Goal: Transaction & Acquisition: Book appointment/travel/reservation

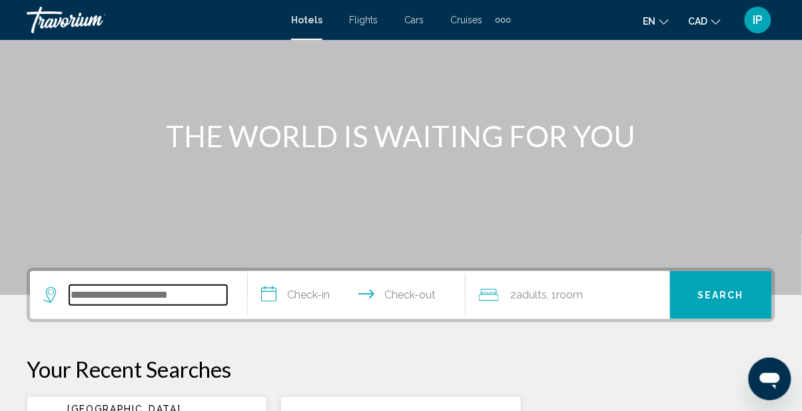
click at [107, 296] on input "Search widget" at bounding box center [148, 295] width 158 height 20
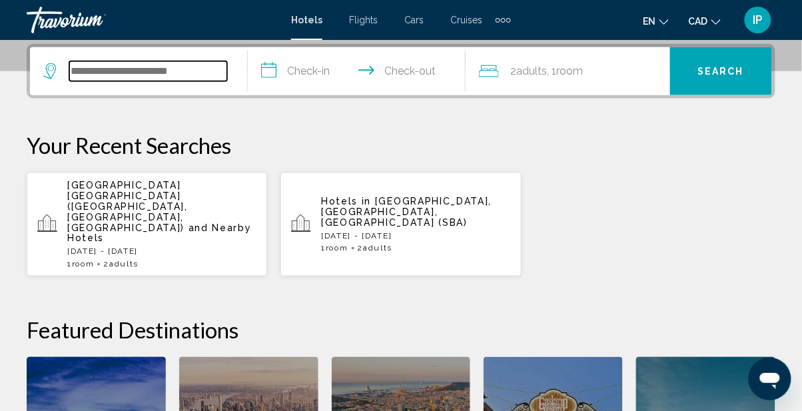
scroll to position [328, 0]
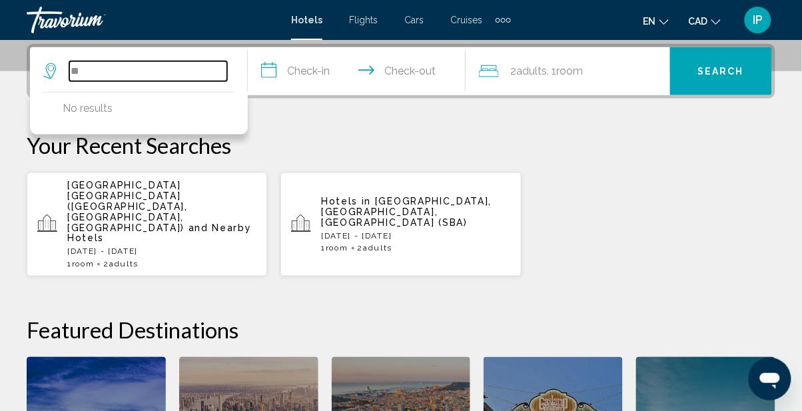
type input "*"
type input "*******"
click at [317, 69] on input "**********" at bounding box center [359, 73] width 223 height 52
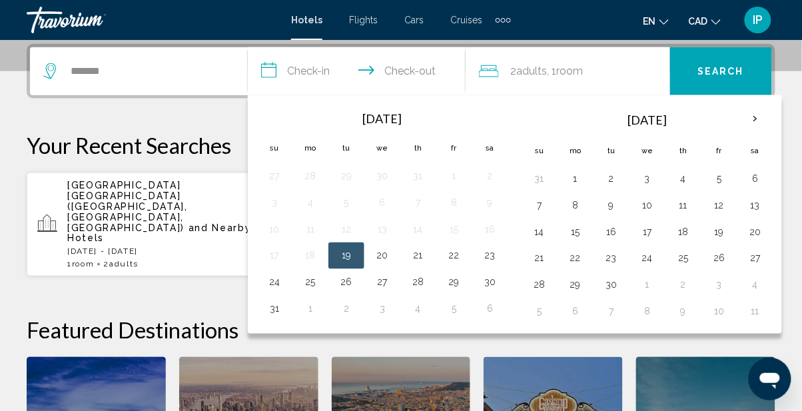
click at [756, 123] on th "Next month" at bounding box center [756, 119] width 36 height 29
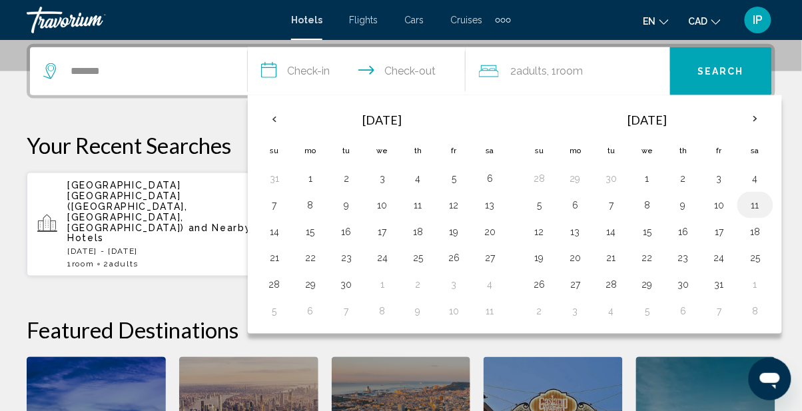
click at [754, 207] on button "11" at bounding box center [755, 205] width 21 height 19
click at [579, 238] on button "13" at bounding box center [575, 232] width 21 height 19
type input "**********"
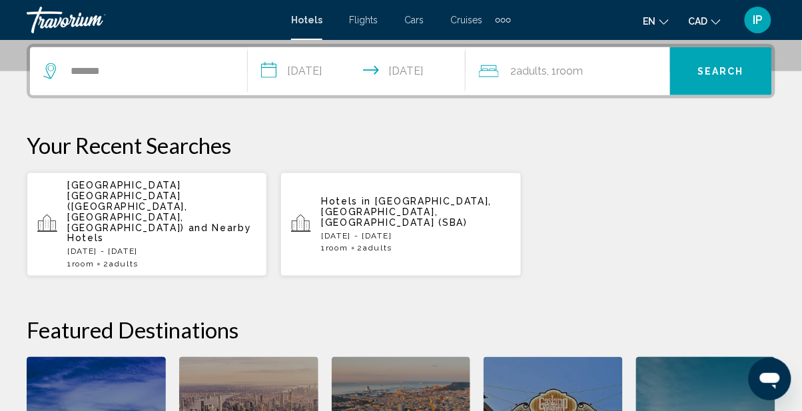
click at [744, 75] on span "Search" at bounding box center [721, 72] width 47 height 11
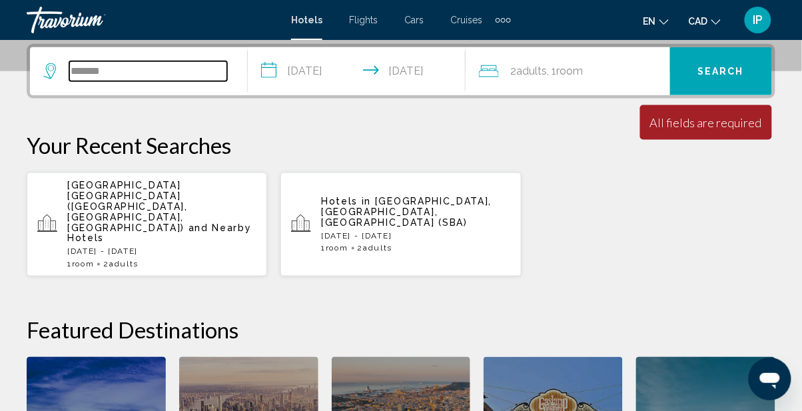
click at [126, 77] on input "*******" at bounding box center [148, 71] width 158 height 20
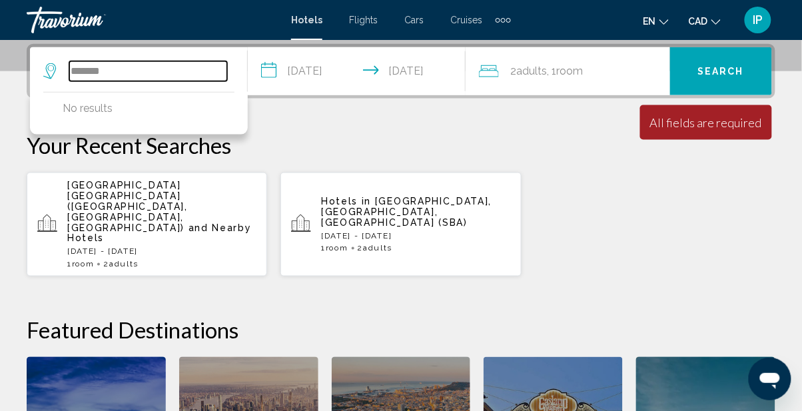
click at [76, 69] on input "*******" at bounding box center [148, 71] width 158 height 20
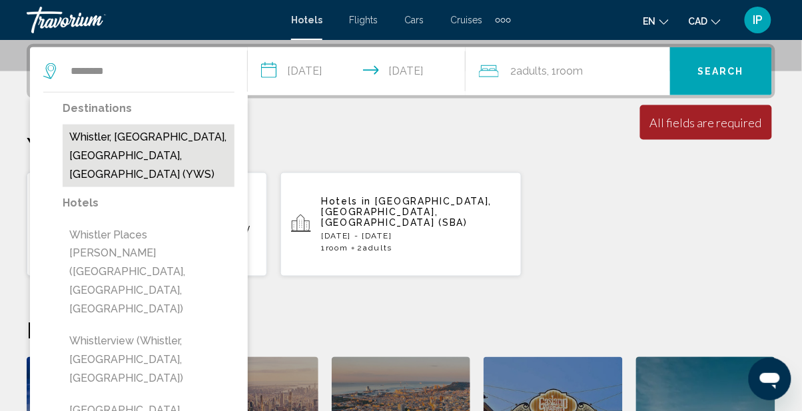
click at [201, 135] on button "Whistler, [GEOGRAPHIC_DATA], [GEOGRAPHIC_DATA], [GEOGRAPHIC_DATA] (YWS)" at bounding box center [149, 156] width 172 height 63
type input "**********"
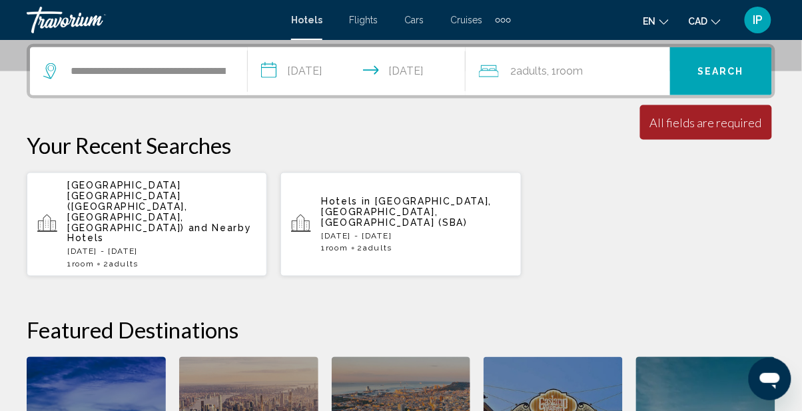
click at [732, 77] on button "Search" at bounding box center [721, 71] width 102 height 48
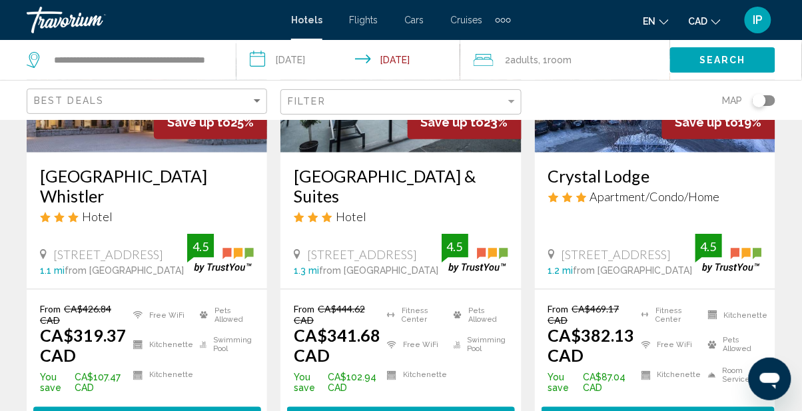
scroll to position [226, 0]
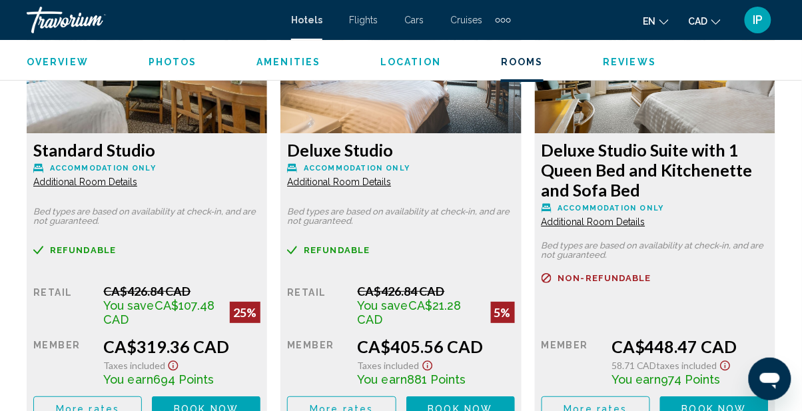
scroll to position [2164, 0]
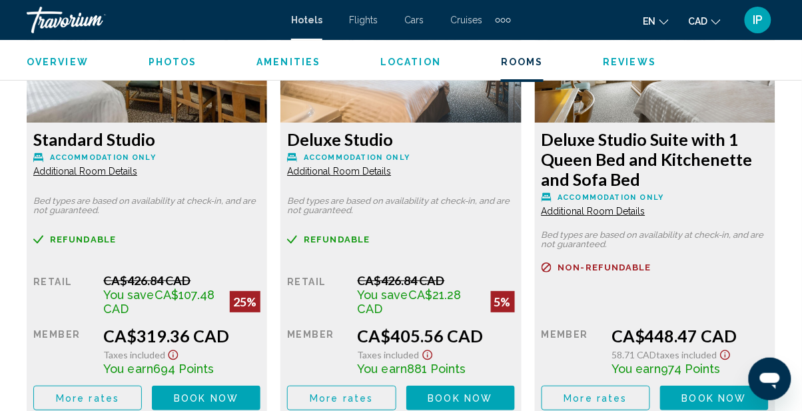
click at [119, 172] on span "Additional Room Details" at bounding box center [85, 171] width 104 height 11
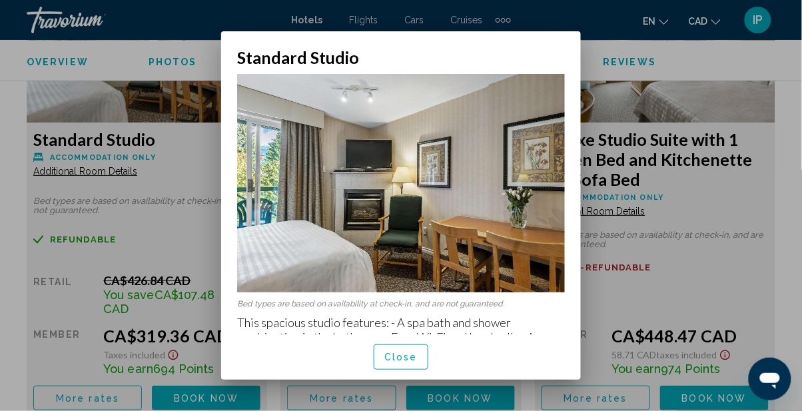
click at [408, 363] on span "Close" at bounding box center [400, 357] width 33 height 11
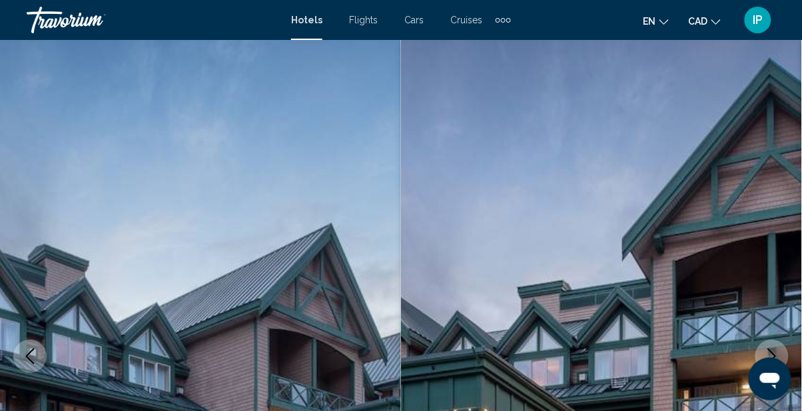
scroll to position [2164, 0]
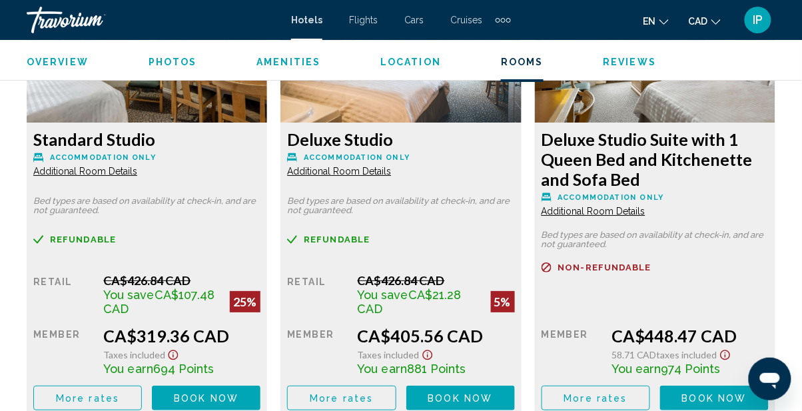
click at [213, 399] on span "Book now" at bounding box center [206, 398] width 65 height 11
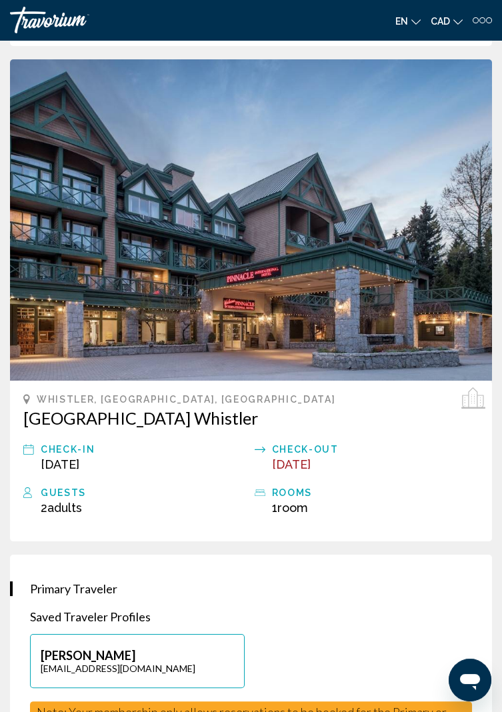
scroll to position [412, 0]
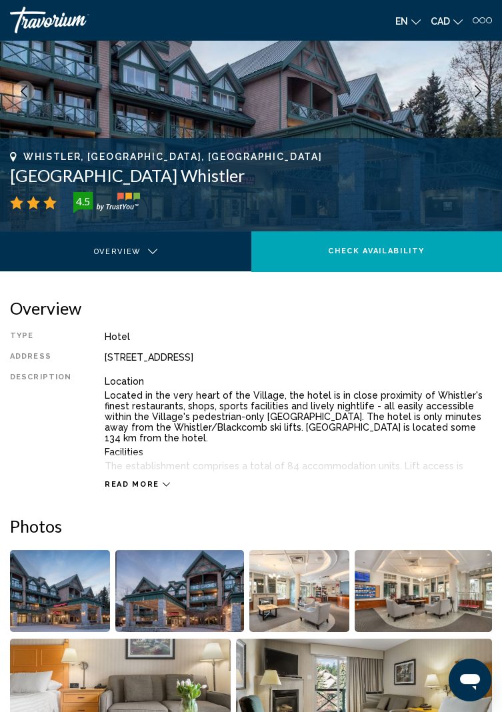
scroll to position [90, 0]
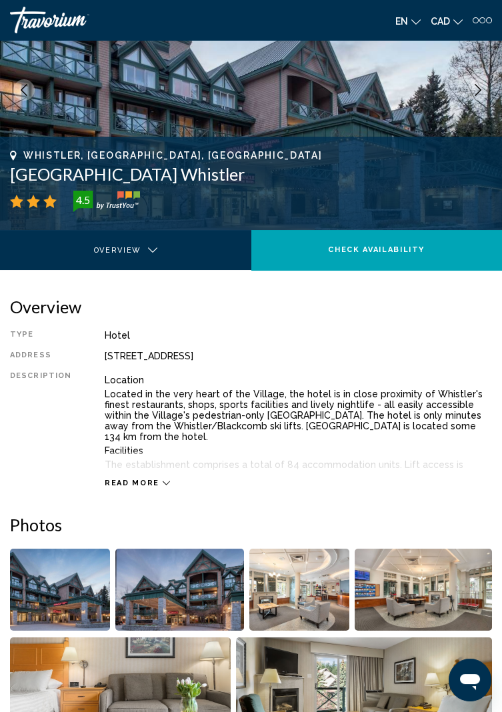
click at [163, 410] on icon "Main content" at bounding box center [166, 482] width 7 height 7
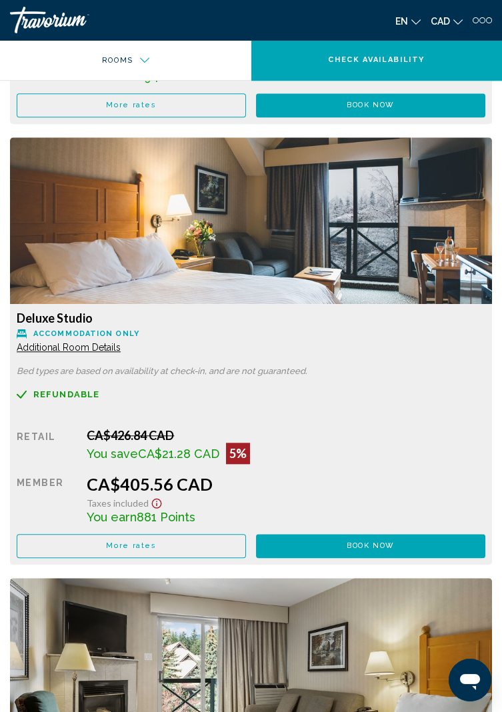
scroll to position [2225, 0]
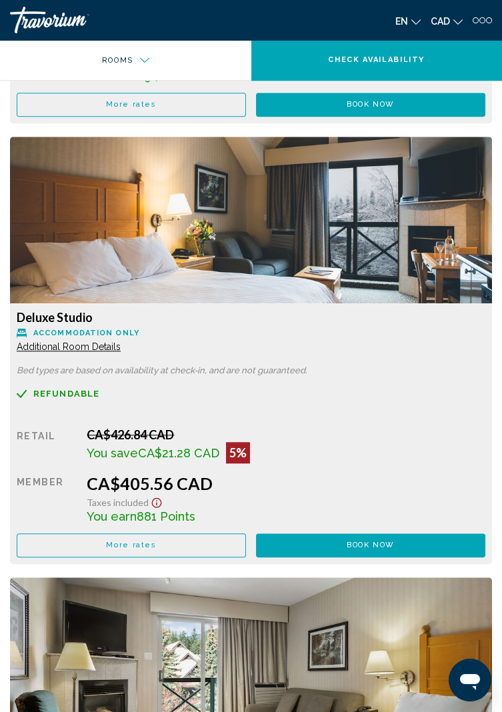
click at [408, 117] on button "Book now No longer available" at bounding box center [370, 105] width 229 height 24
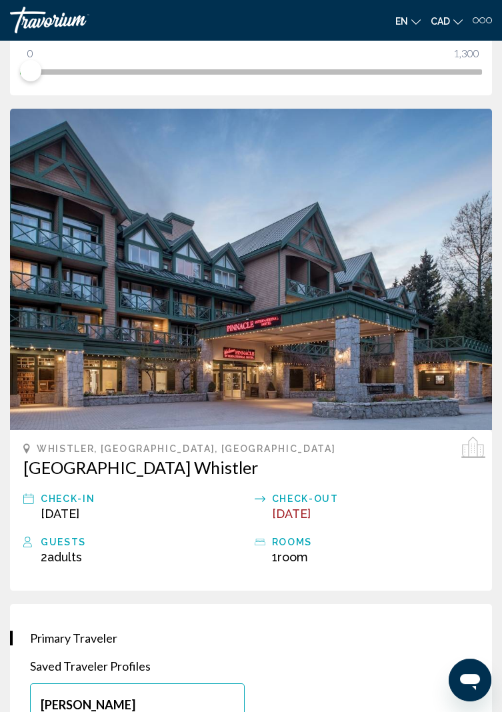
scroll to position [356, 0]
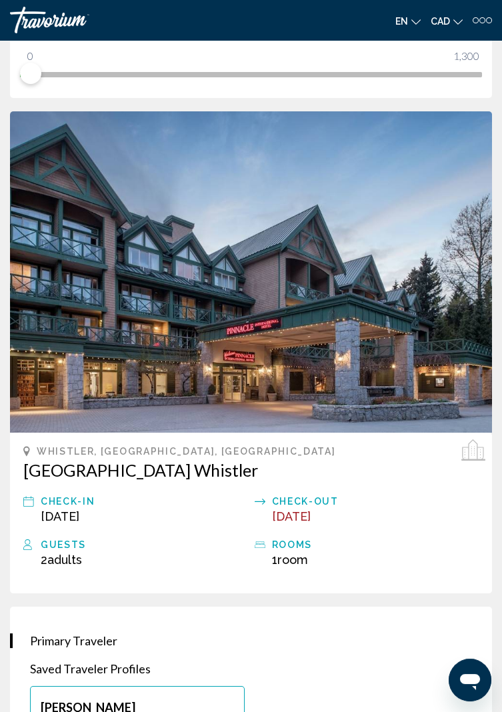
click at [300, 410] on span "Room" at bounding box center [292, 559] width 31 height 14
click at [302, 410] on div "rooms" at bounding box center [375, 544] width 207 height 16
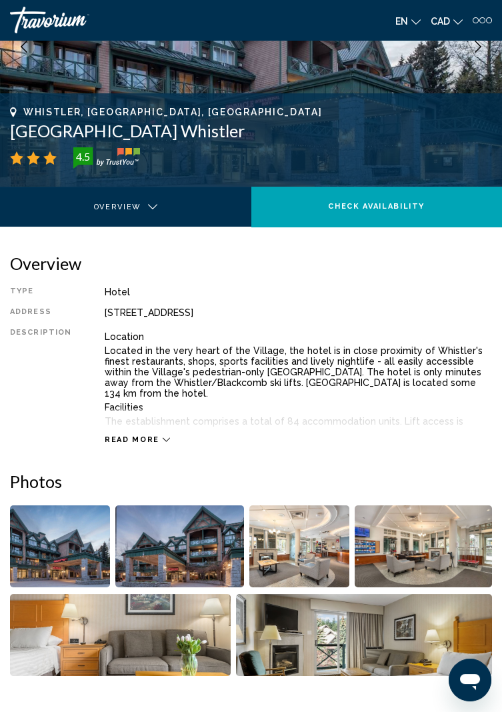
scroll to position [133, 0]
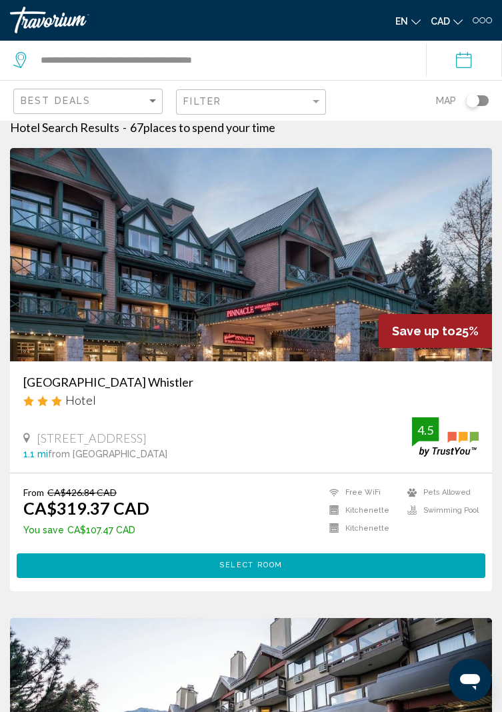
scroll to position [13, 0]
click at [293, 410] on button "Select Room" at bounding box center [251, 565] width 468 height 24
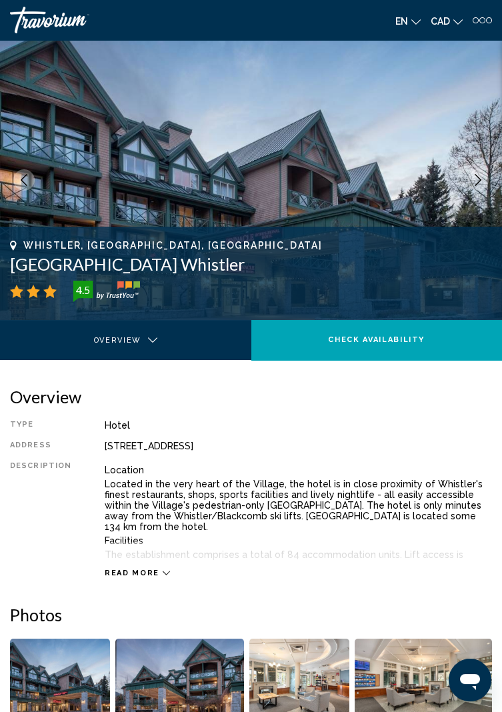
click at [163, 410] on icon "Main content" at bounding box center [166, 572] width 7 height 7
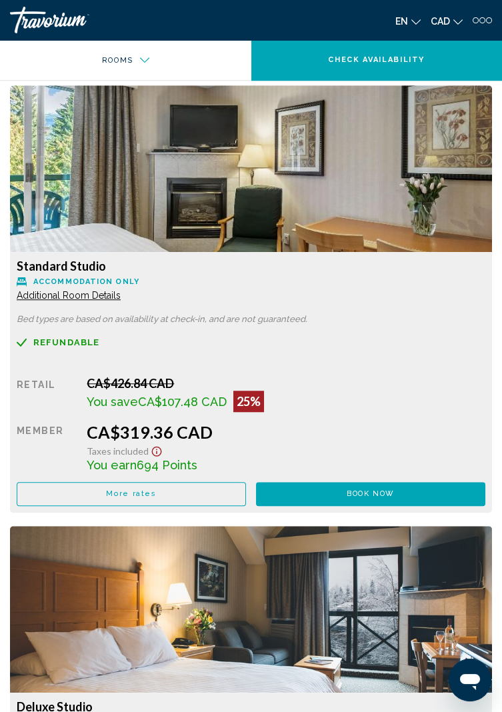
scroll to position [1836, 0]
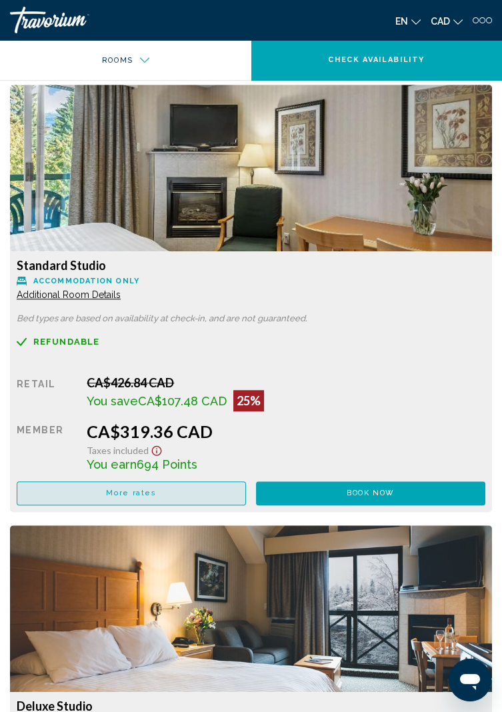
click at [215, 410] on button "More rates" at bounding box center [131, 493] width 229 height 24
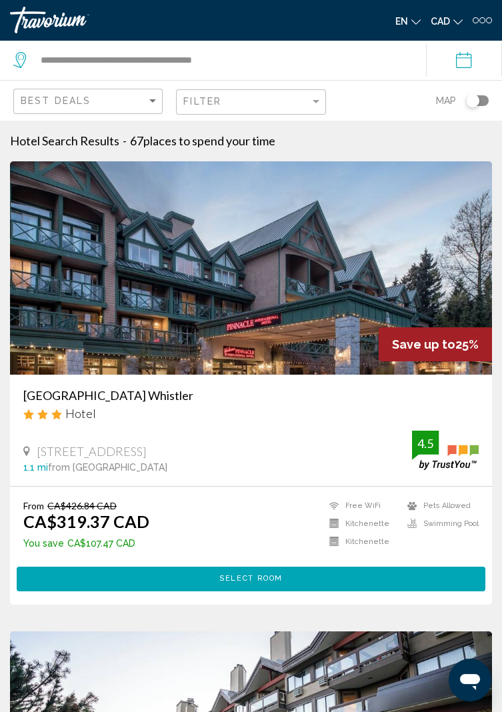
click at [367, 410] on button "Select Room" at bounding box center [251, 578] width 468 height 24
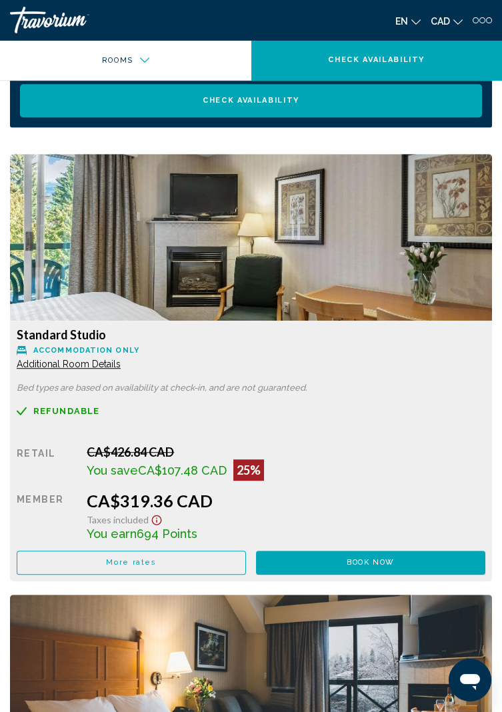
scroll to position [1494, 0]
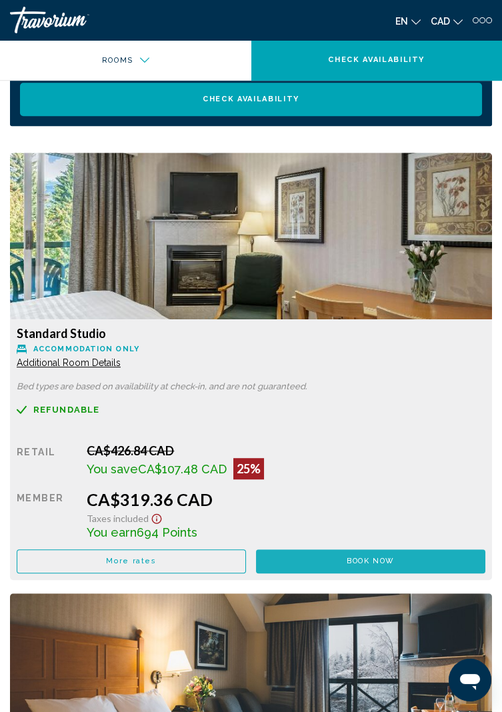
click at [404, 410] on button "Book now No longer available" at bounding box center [370, 561] width 229 height 24
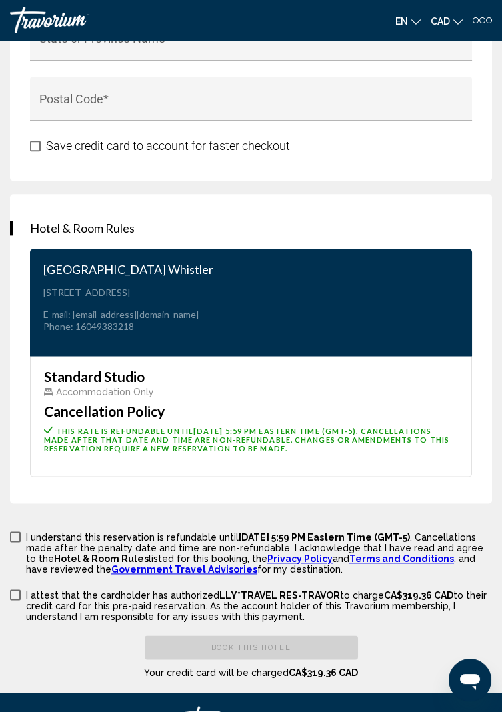
scroll to position [3088, 0]
